Goal: Task Accomplishment & Management: Manage account settings

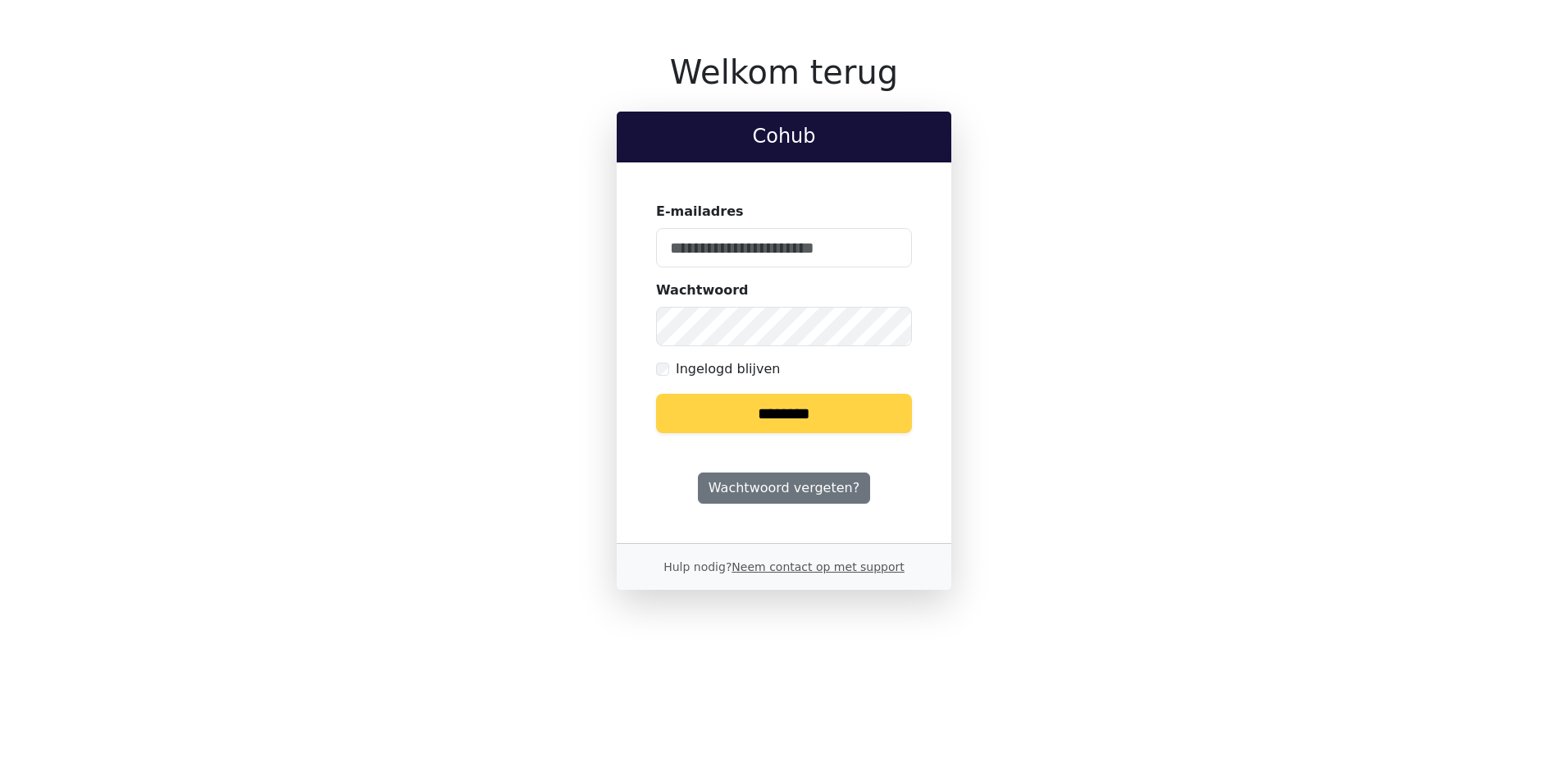
type input "**********"
click at [739, 416] on input "********" at bounding box center [784, 413] width 256 height 39
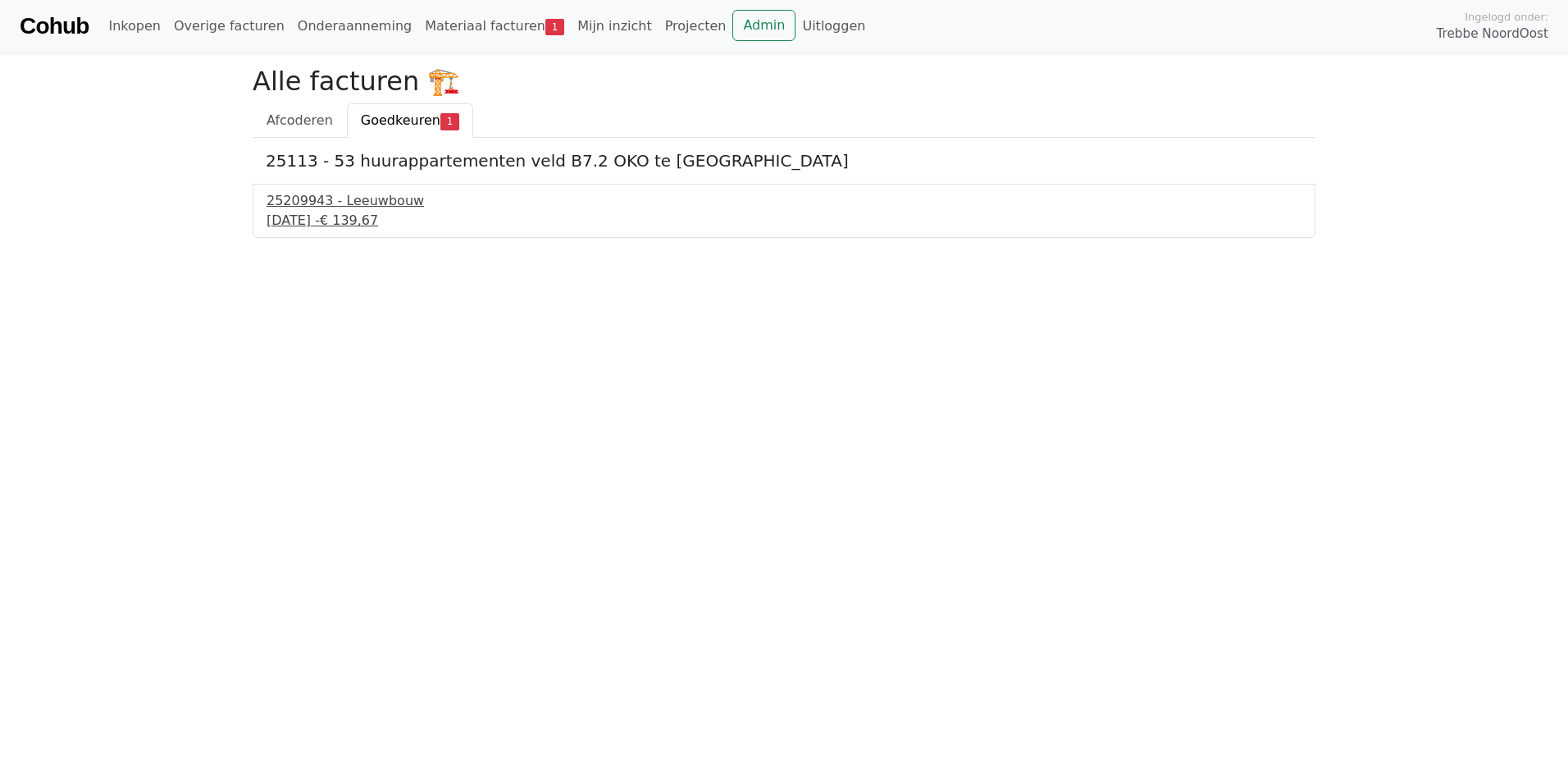
click at [377, 229] on div "[DATE] - € 139,67" at bounding box center [784, 220] width 1035 height 20
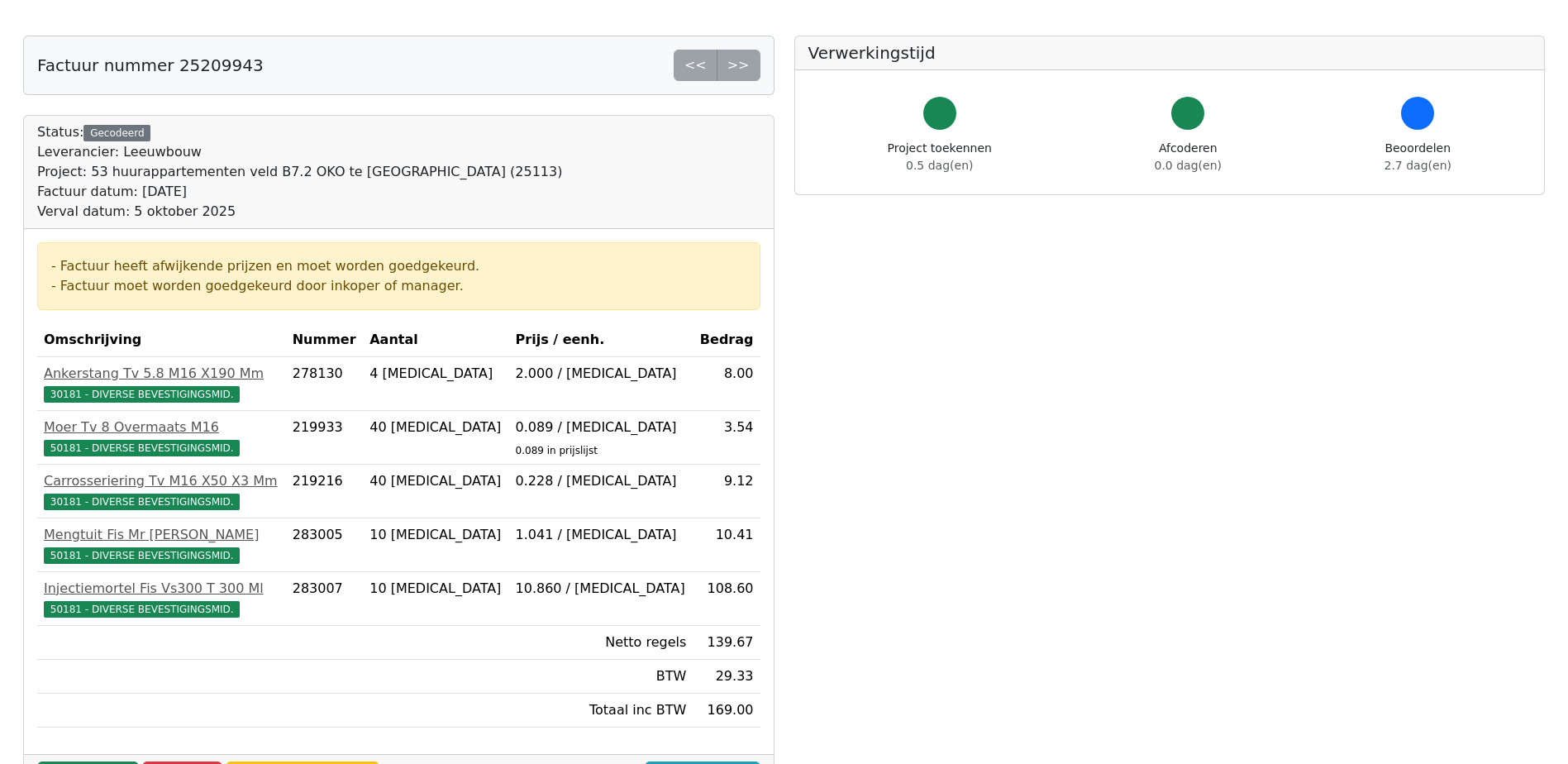
scroll to position [83, 0]
